Goal: Task Accomplishment & Management: Use online tool/utility

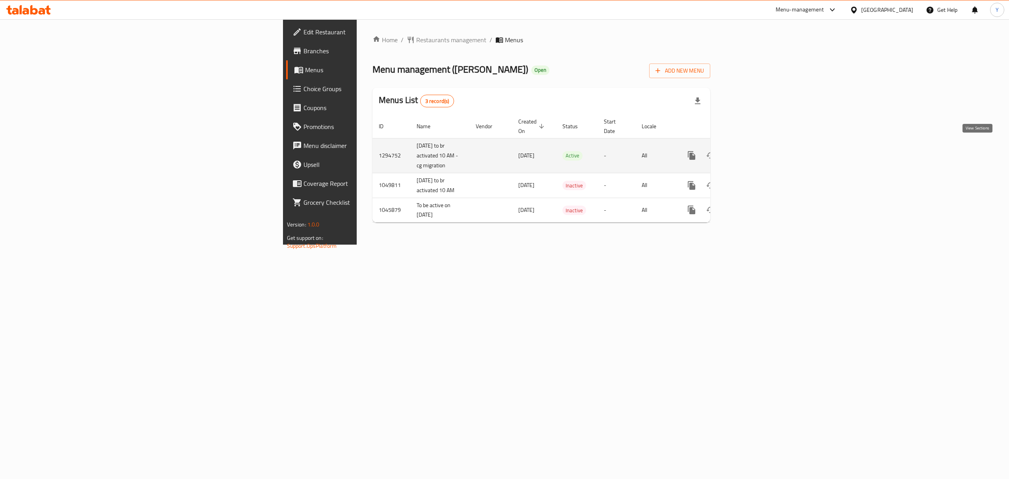
click at [753, 151] on icon "enhanced table" at bounding box center [748, 155] width 9 height 9
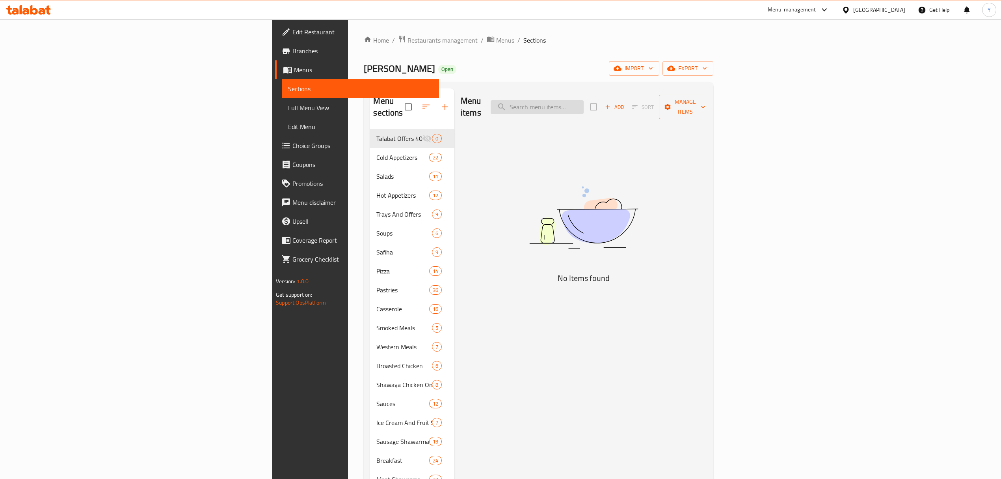
click at [584, 104] on input "search" at bounding box center [537, 107] width 93 height 14
paste input "Harissa Hot Sauce"
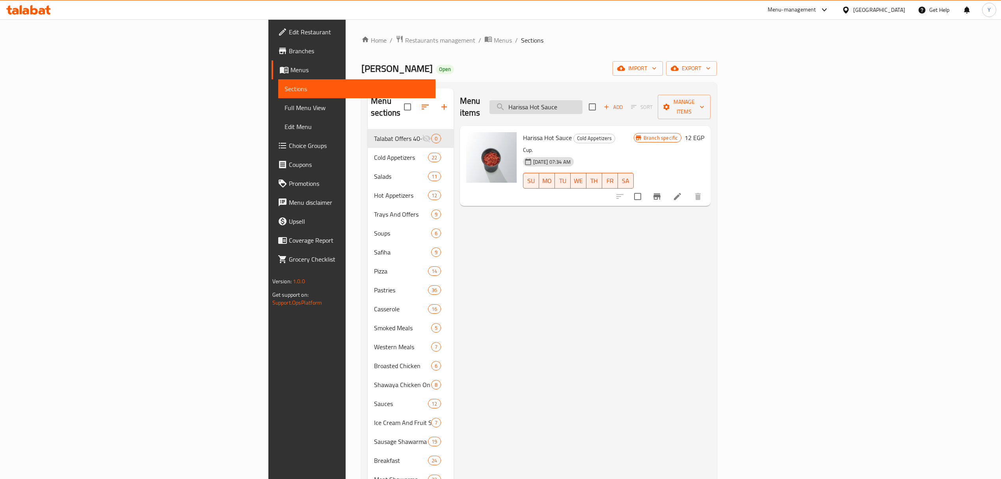
click at [583, 106] on input "Harissa Hot Sauce" at bounding box center [536, 107] width 93 height 14
paste input "Raw Kibbeh"
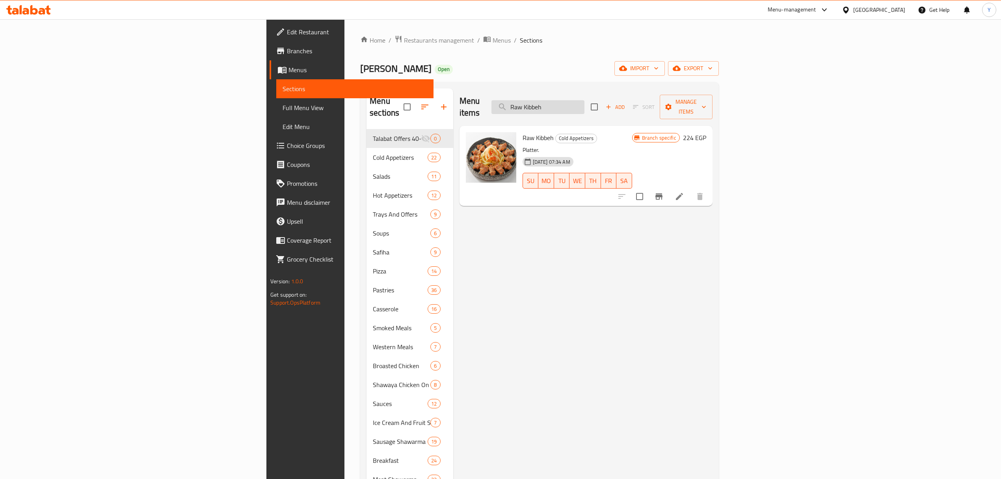
click at [585, 104] on input "Raw Kibbeh" at bounding box center [538, 107] width 93 height 14
paste input "Lamb Sausage 1/2 Kilo"
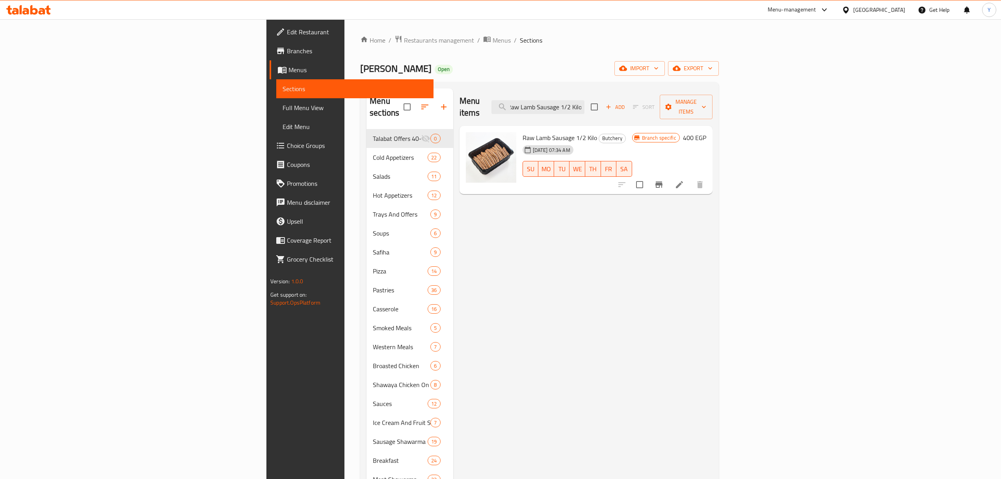
type input "Raw Lamb Sausage 1/2 Kilo"
click at [669, 176] on button "Branch-specific-item" at bounding box center [659, 184] width 19 height 19
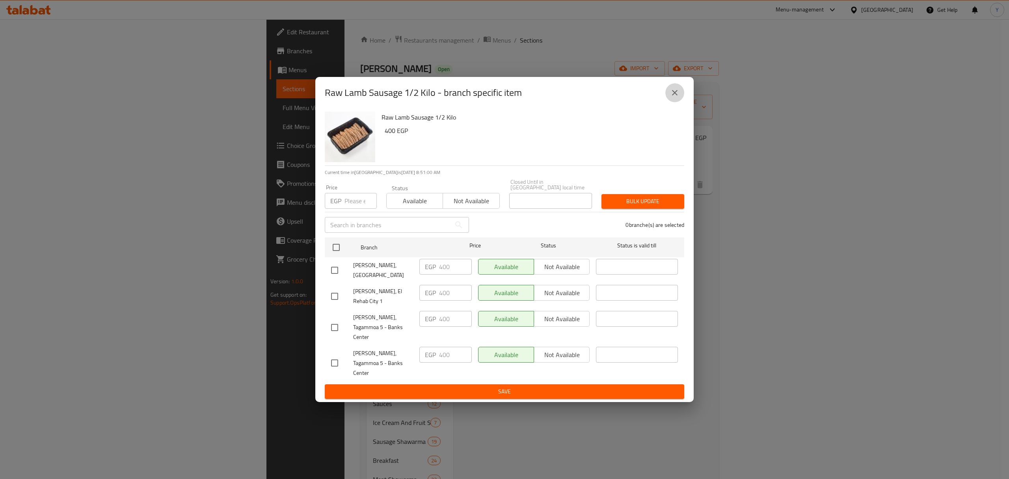
click at [680, 102] on button "close" at bounding box center [674, 92] width 19 height 19
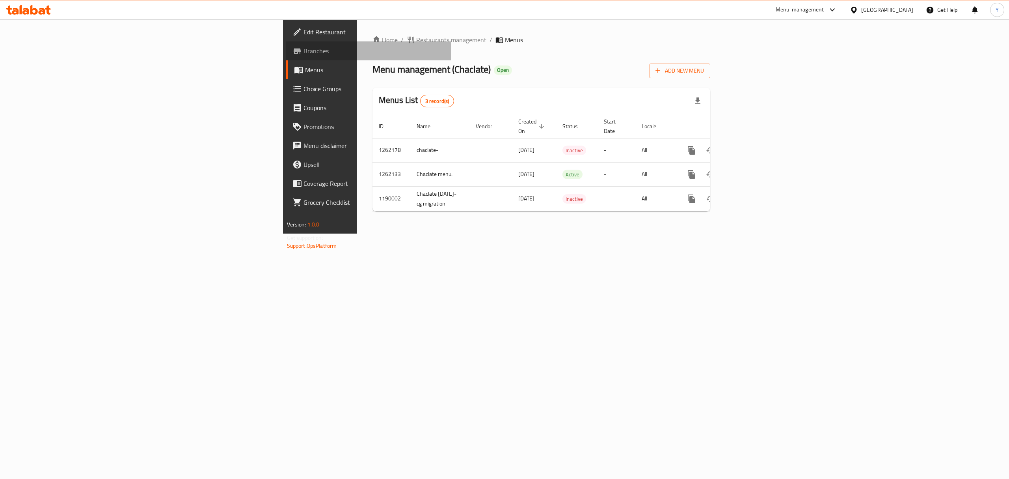
click at [304, 49] on span "Branches" at bounding box center [375, 50] width 142 height 9
